Goal: Obtain resource: Download file/media

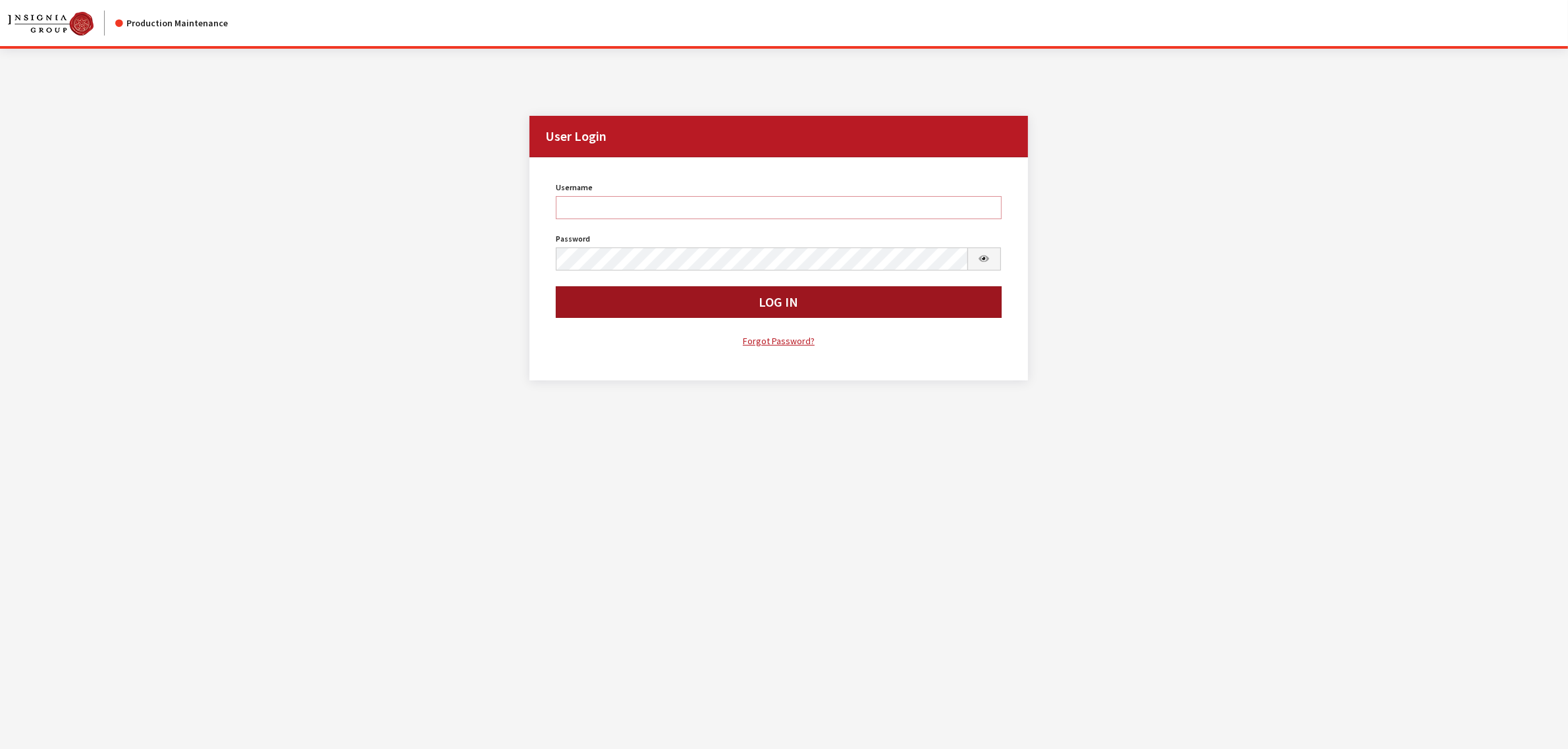
type input "kcallahan"
click at [698, 317] on button "Log In" at bounding box center [779, 302] width 446 height 32
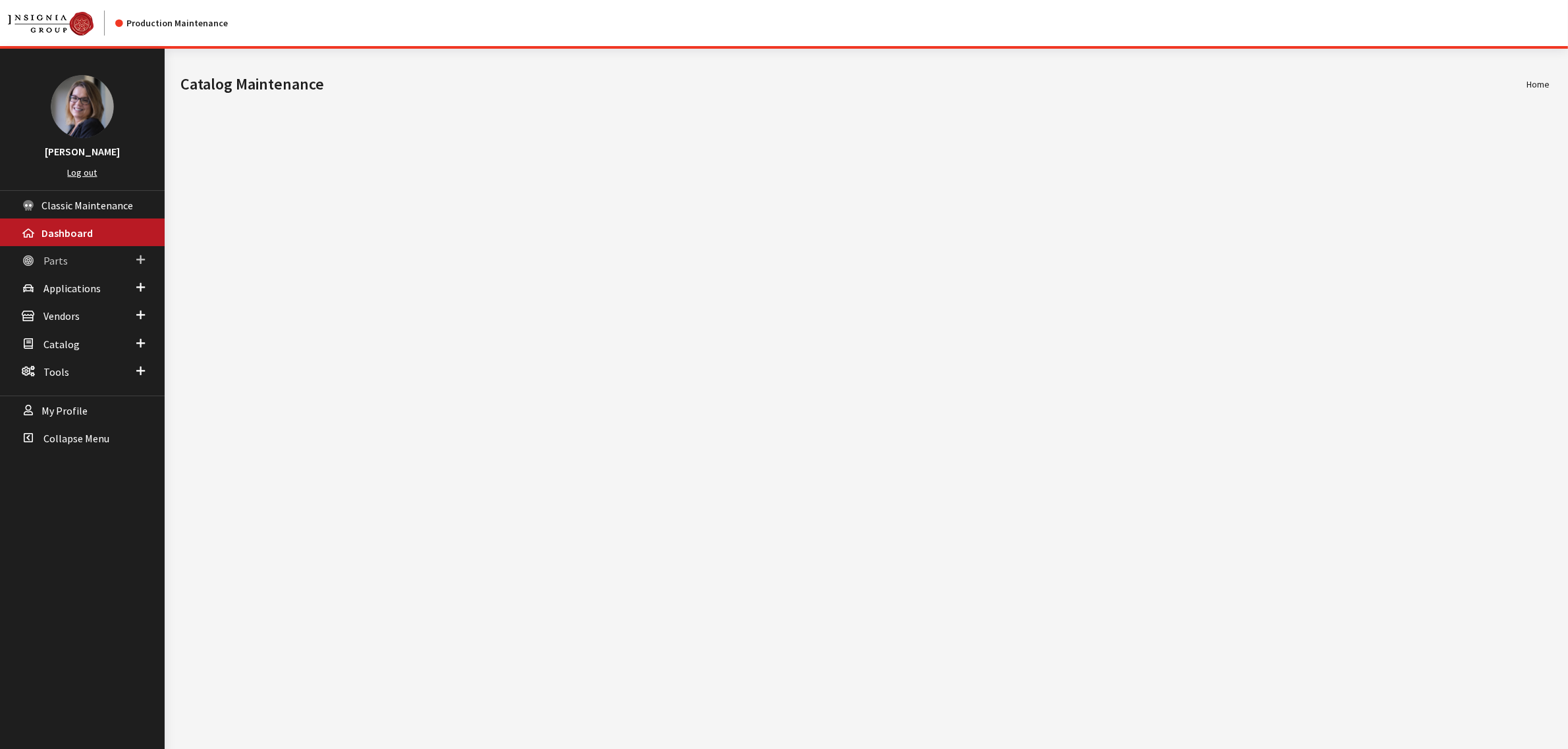
click at [142, 260] on span at bounding box center [140, 260] width 8 height 17
click at [82, 310] on link "Part Search" at bounding box center [82, 311] width 165 height 24
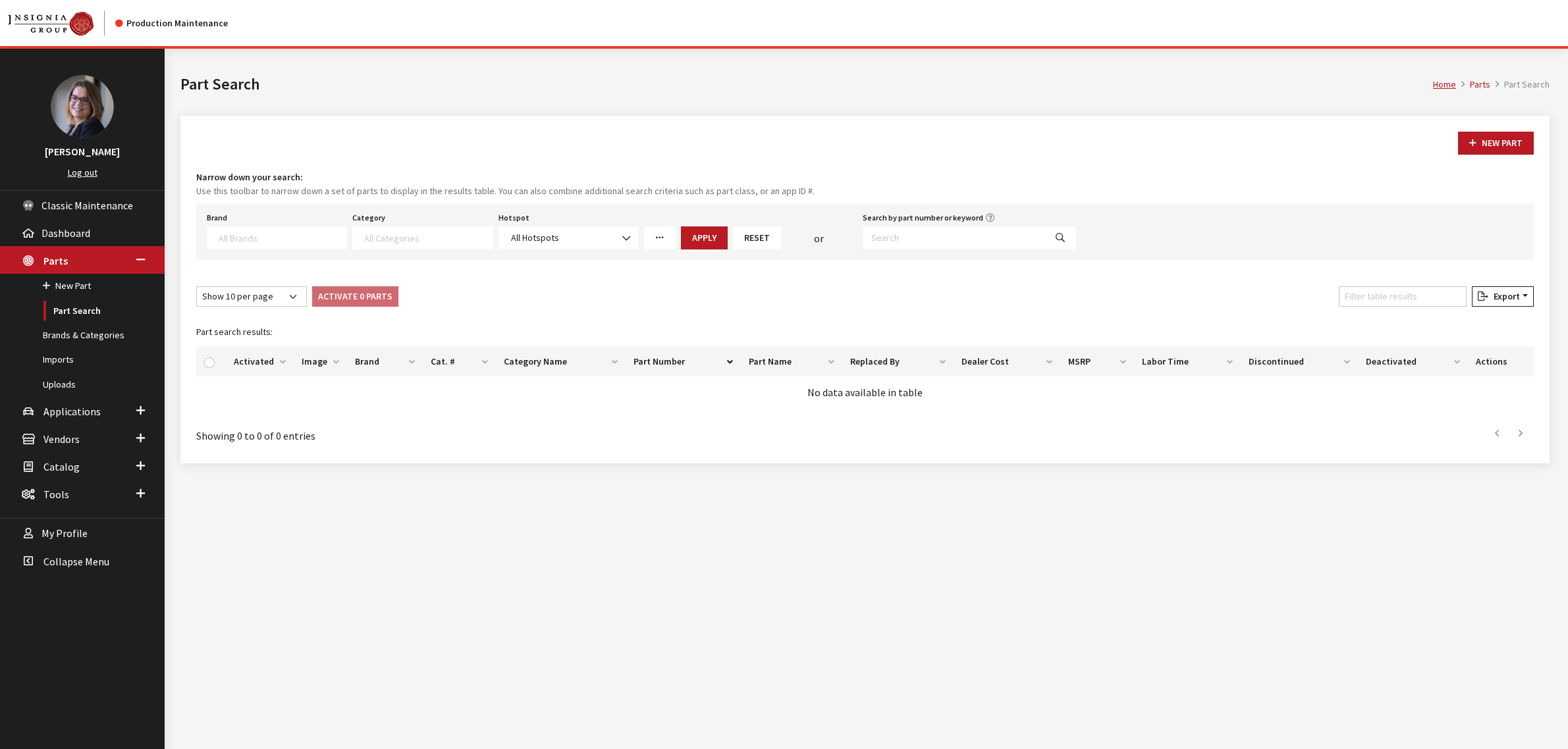
select select
click at [302, 235] on textarea "Search" at bounding box center [282, 237] width 128 height 12
type textarea "kia"
select select "58"
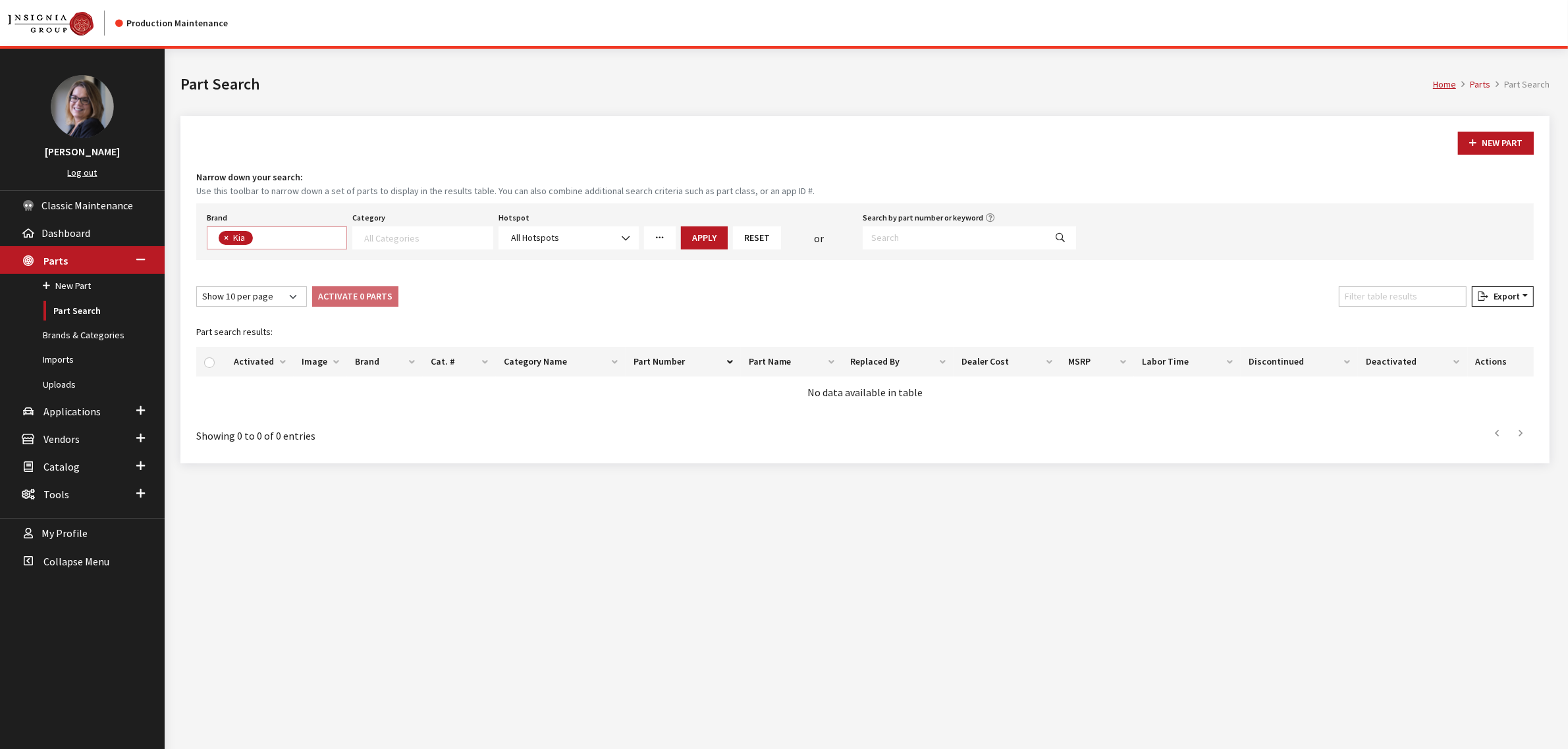
scroll to position [170, 0]
click at [405, 244] on textarea "Search" at bounding box center [428, 237] width 128 height 12
select select "238"
click at [697, 242] on button "Apply" at bounding box center [705, 237] width 47 height 23
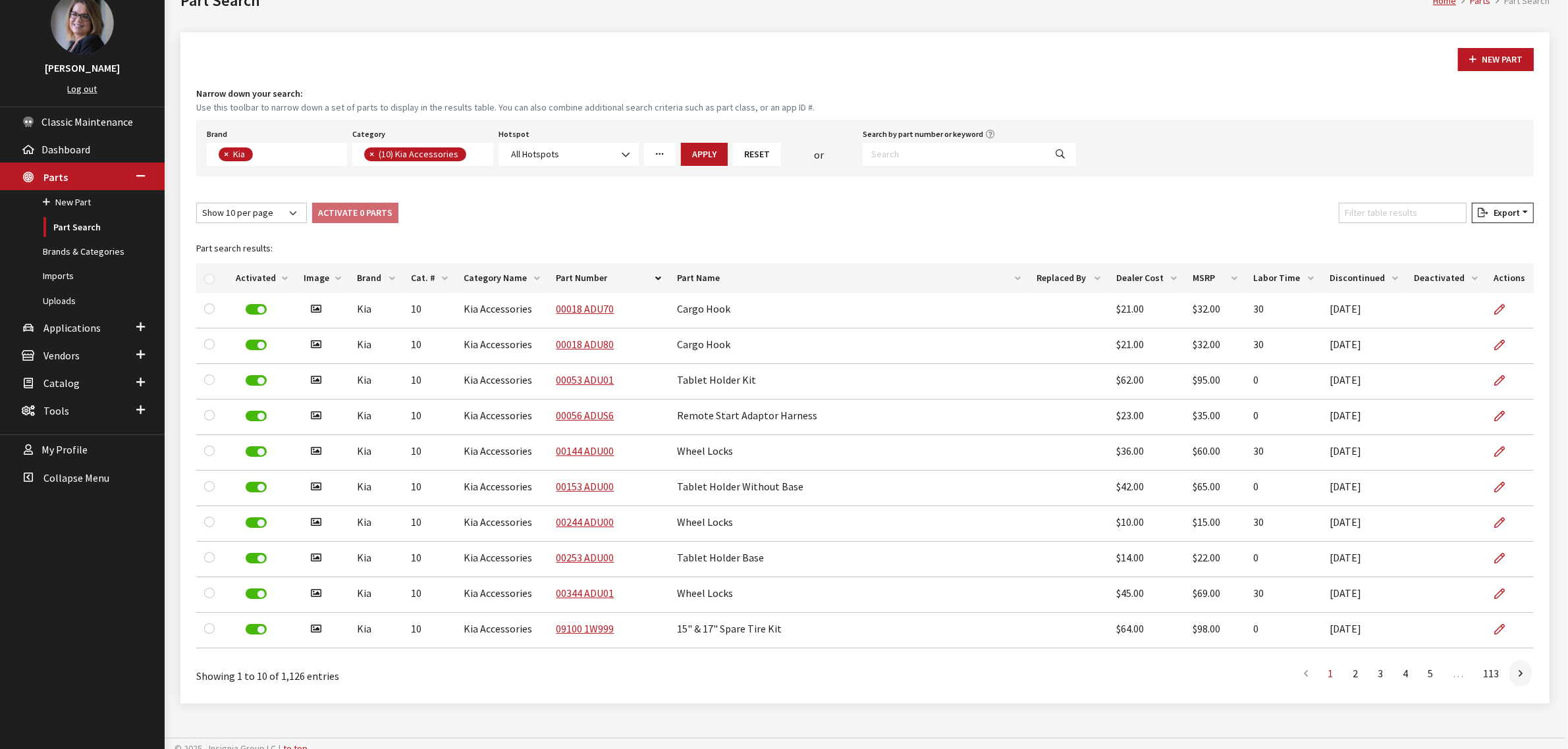
scroll to position [98, 0]
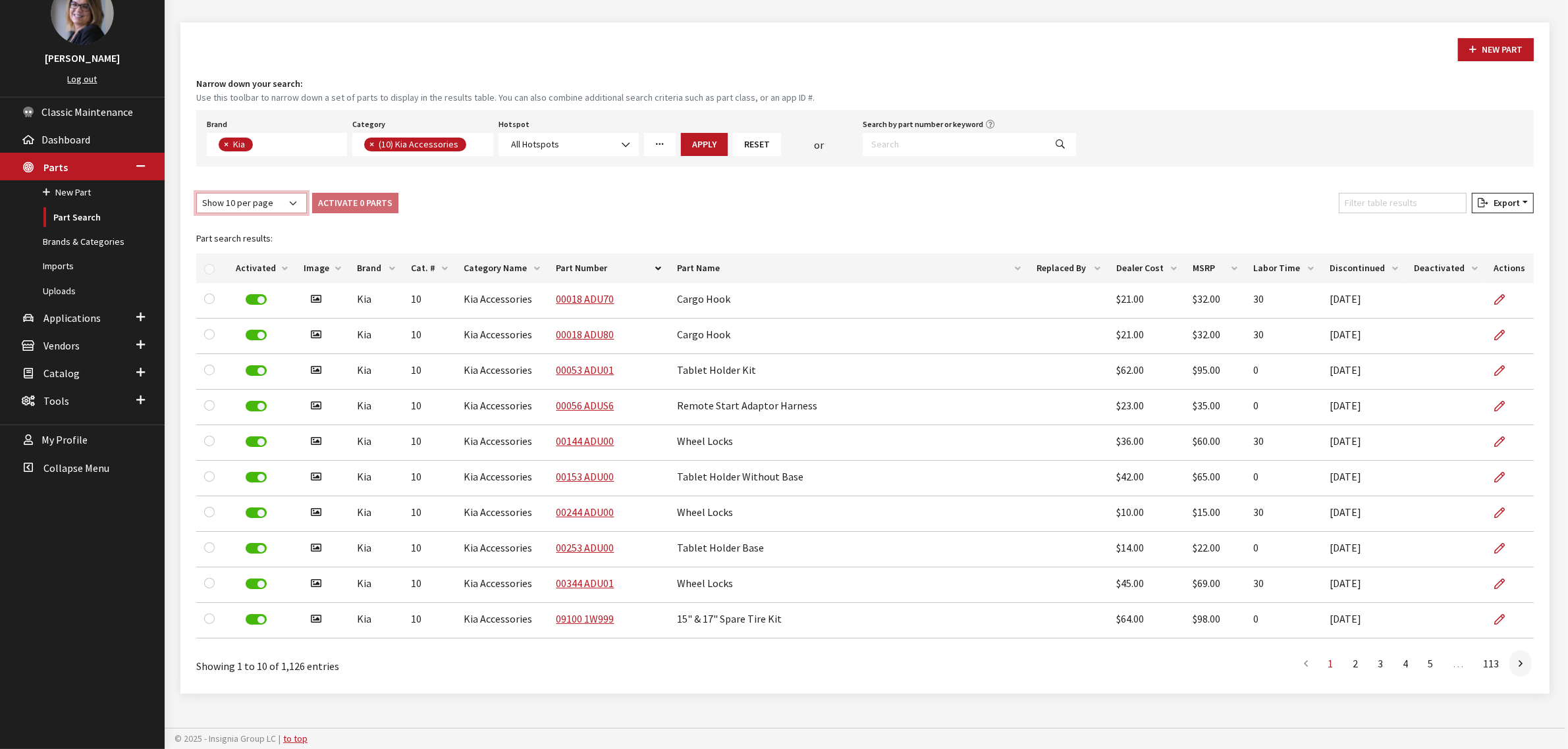
click at [288, 196] on select "Show 10 per page Show 25 per page Show 50 per page Show 100 per page Show 1000 …" at bounding box center [252, 203] width 111 height 21
select select "1000"
click at [197, 193] on select "Show 10 per page Show 25 per page Show 50 per page Show 100 per page Show 1000 …" at bounding box center [252, 203] width 111 height 21
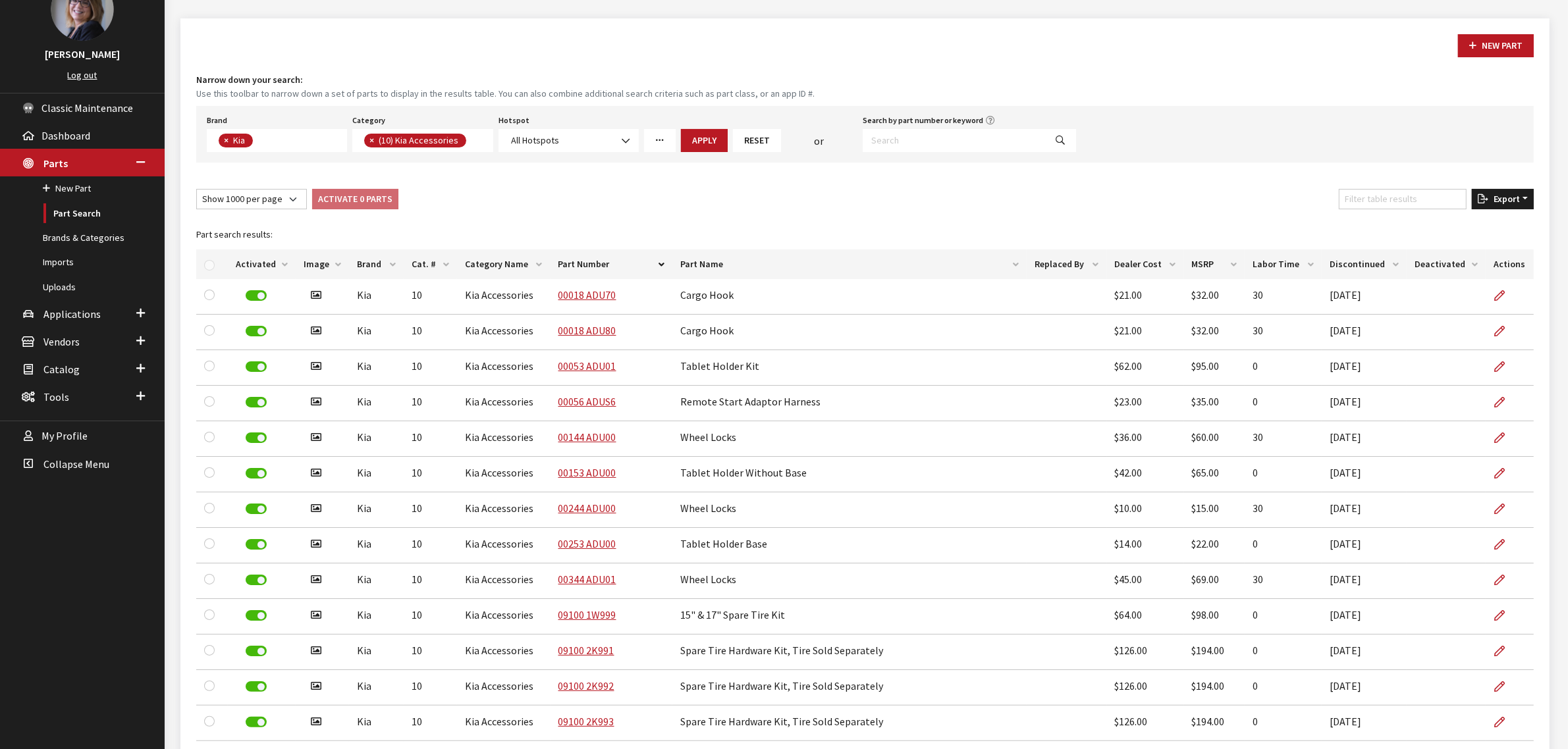
click at [1500, 202] on span "Export" at bounding box center [1504, 198] width 32 height 12
click at [1480, 219] on button "Excel" at bounding box center [1481, 225] width 95 height 19
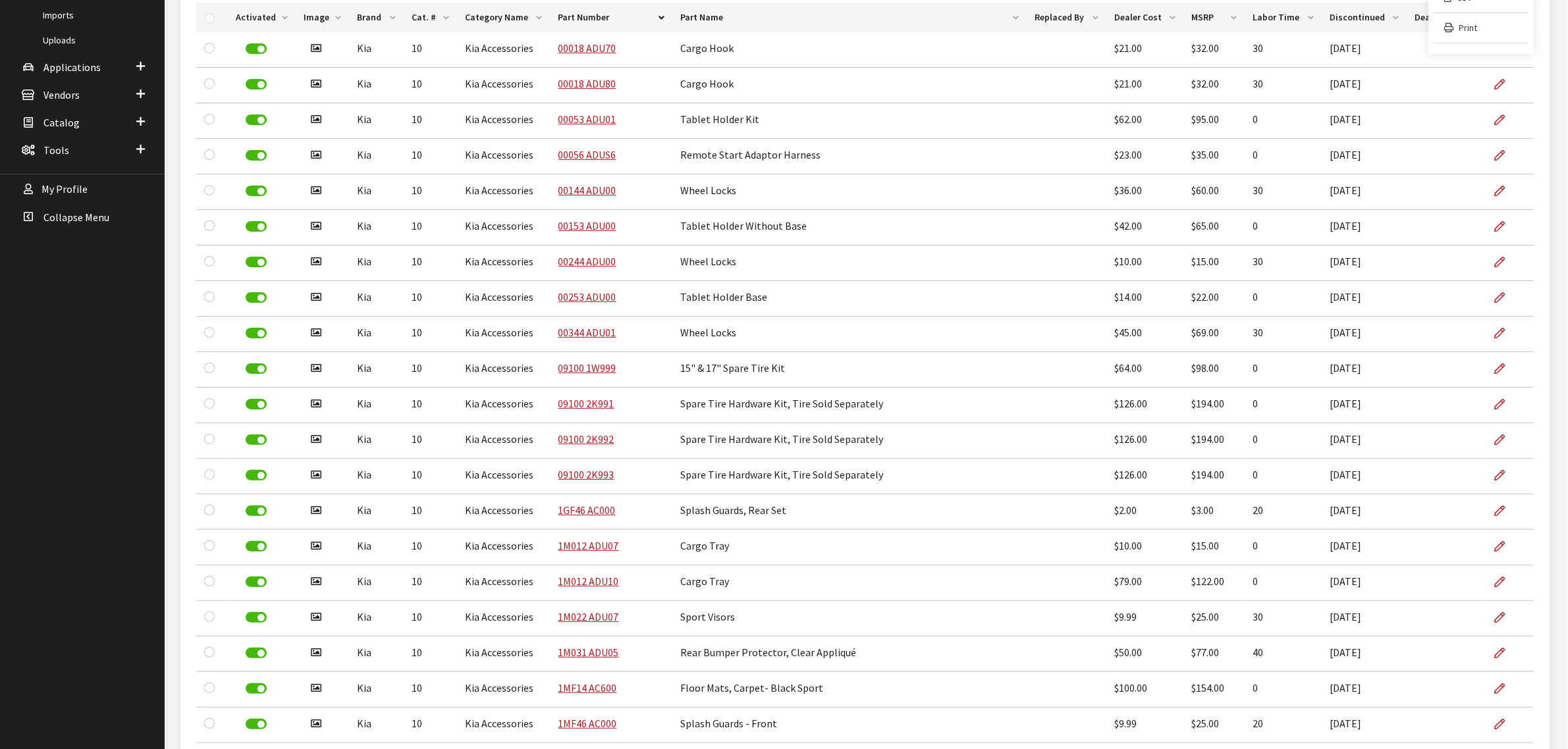
scroll to position [0, 0]
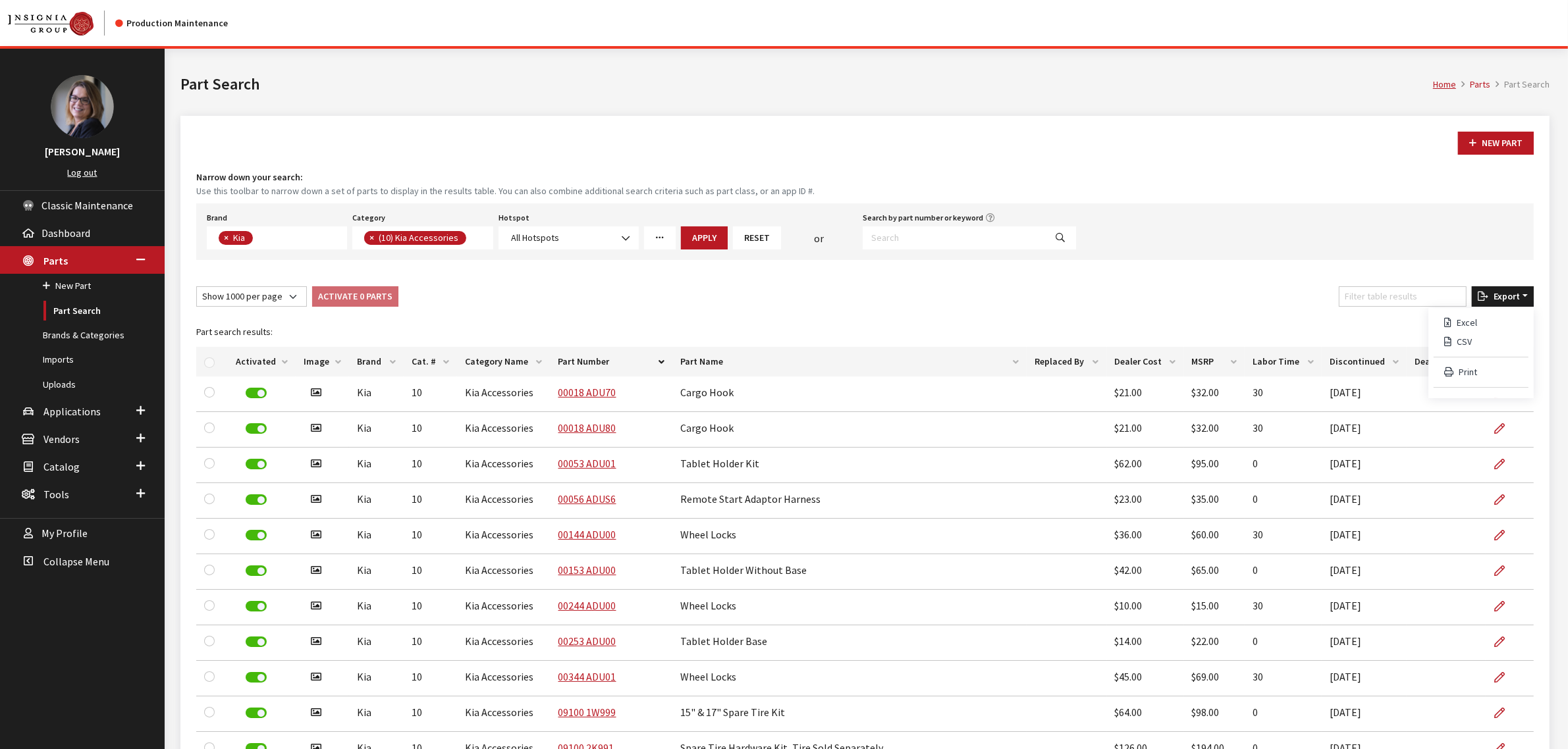
click at [375, 239] on button "×" at bounding box center [370, 237] width 14 height 14
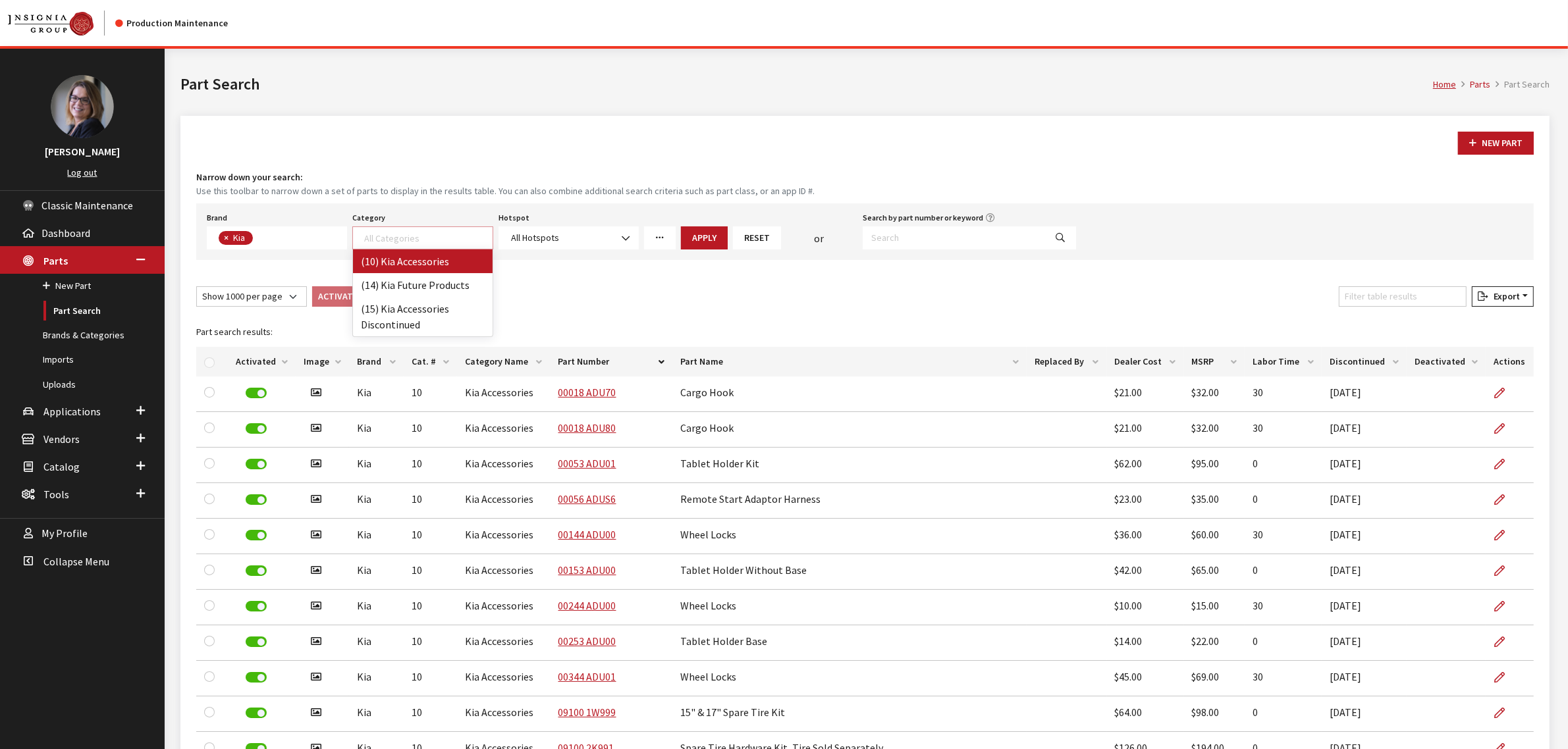
scroll to position [1, 0]
select select "242"
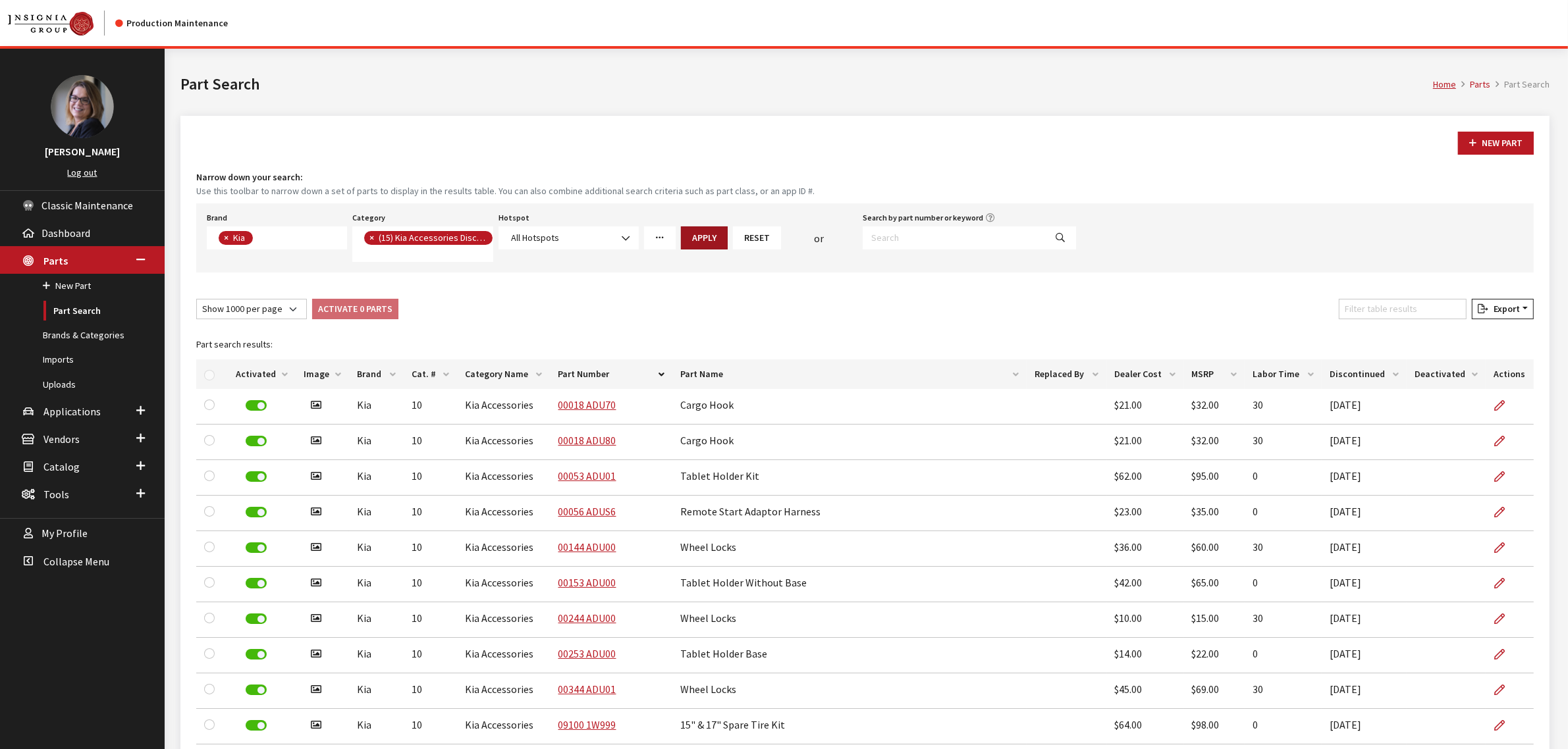
click at [708, 245] on button "Apply" at bounding box center [705, 237] width 47 height 23
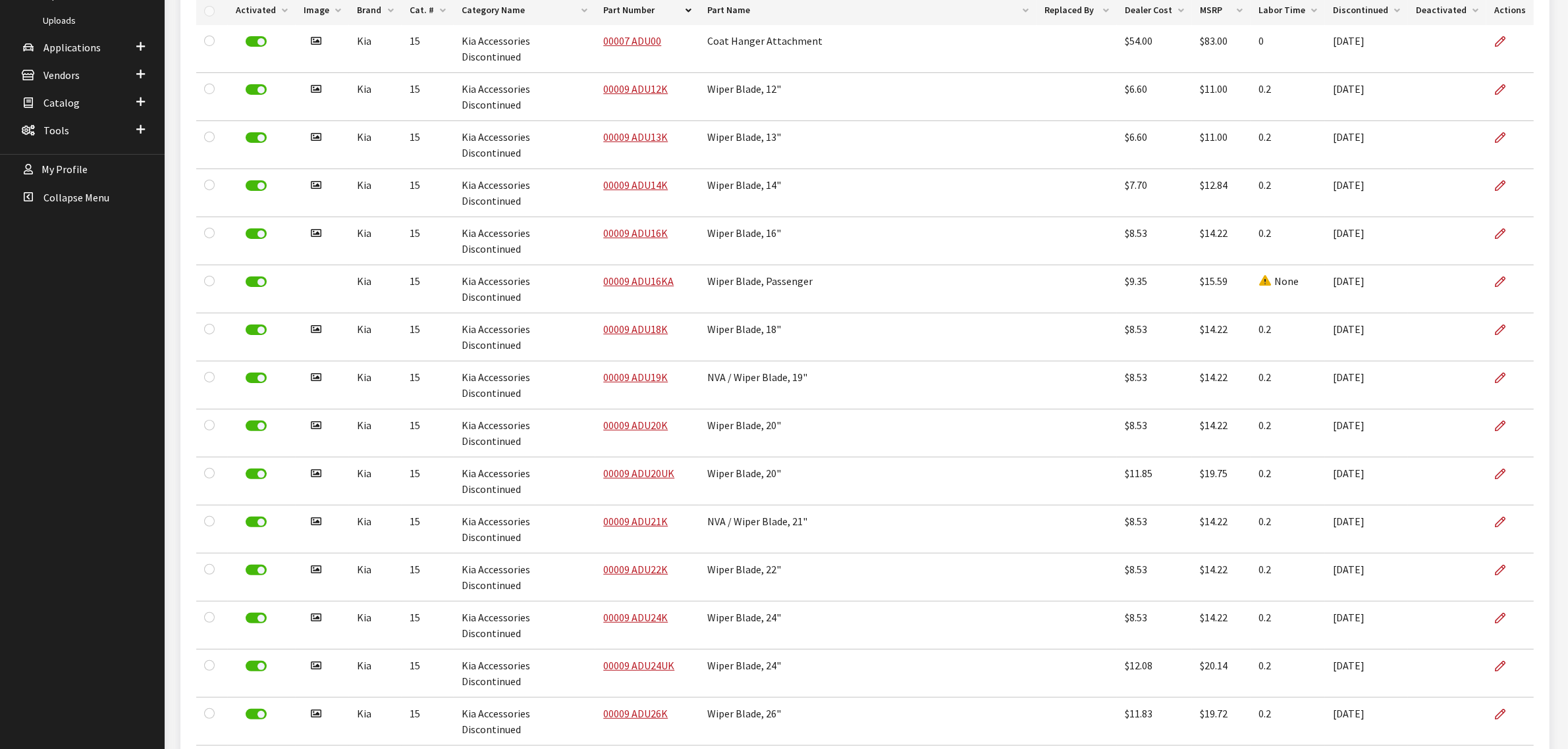
scroll to position [0, 0]
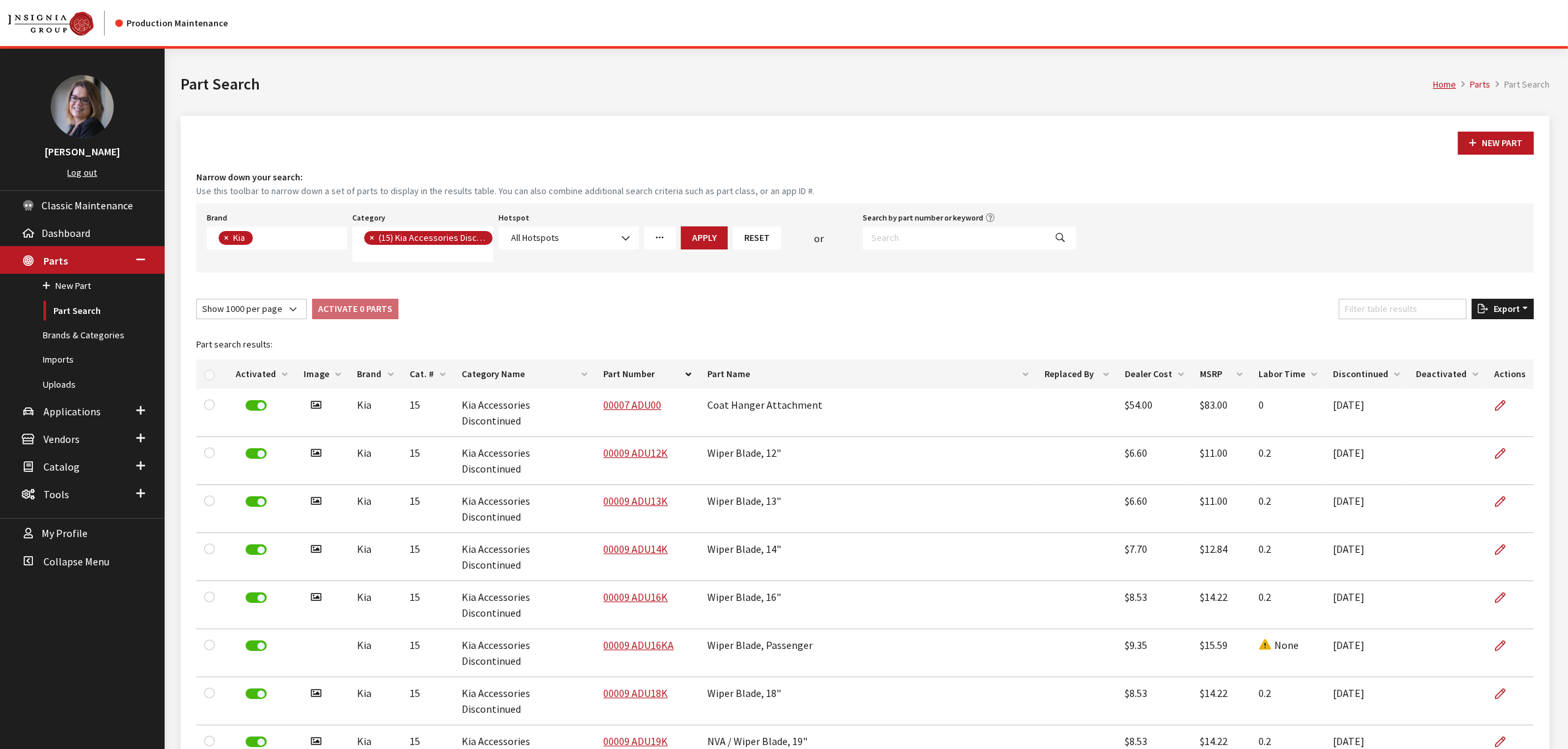
click at [1505, 314] on span "Export" at bounding box center [1504, 308] width 32 height 12
click at [1478, 337] on button "Excel" at bounding box center [1481, 335] width 95 height 19
click at [370, 235] on span "×" at bounding box center [371, 237] width 5 height 12
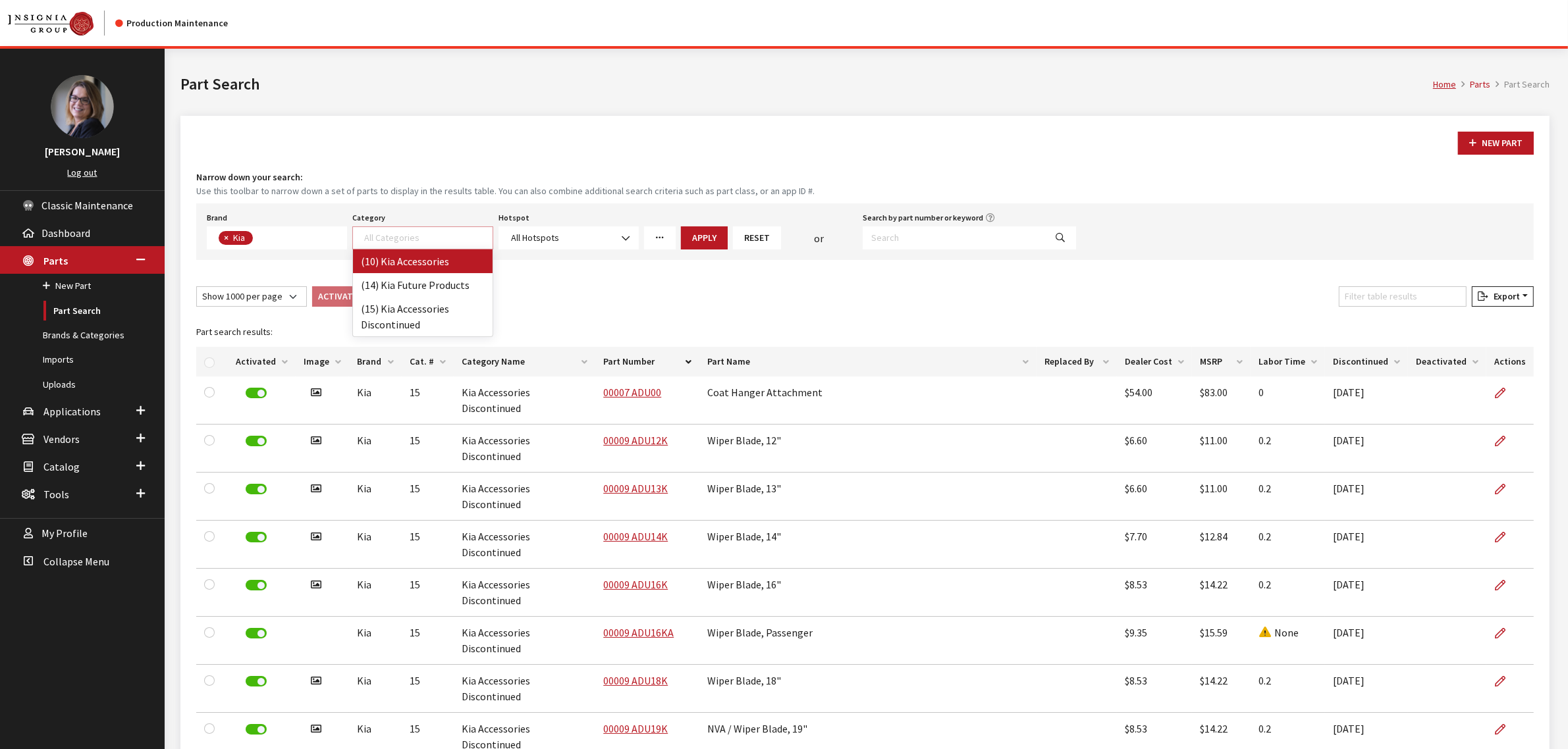
select select "238"
click at [695, 237] on button "Apply" at bounding box center [705, 237] width 47 height 23
